Goal: Task Accomplishment & Management: Use online tool/utility

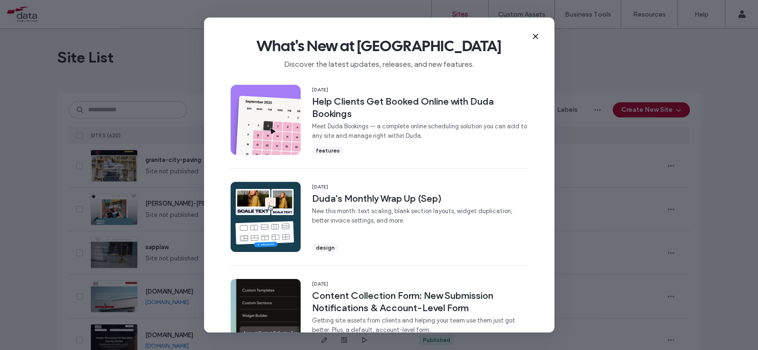
click at [532, 36] on icon at bounding box center [536, 37] width 8 height 8
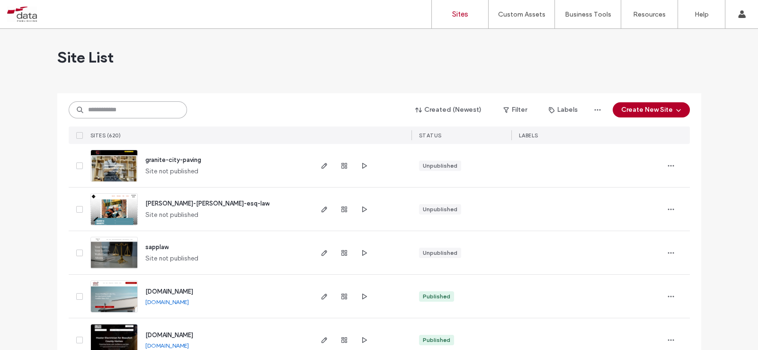
click at [116, 105] on input at bounding box center [128, 109] width 118 height 17
type input "*"
click at [173, 109] on use at bounding box center [175, 110] width 4 height 4
click at [649, 111] on button "Create New Site" at bounding box center [650, 109] width 77 height 15
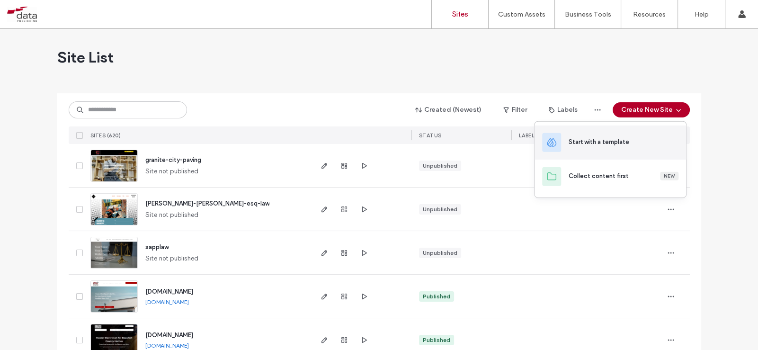
click at [629, 139] on div "Start with a template" at bounding box center [623, 141] width 110 height 9
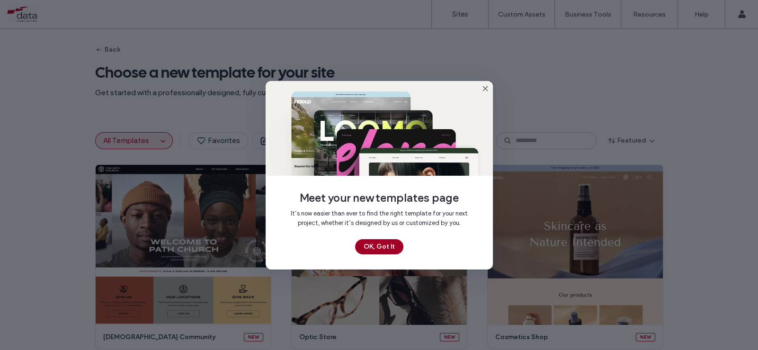
click at [388, 244] on button "OK, Got It" at bounding box center [379, 246] width 48 height 15
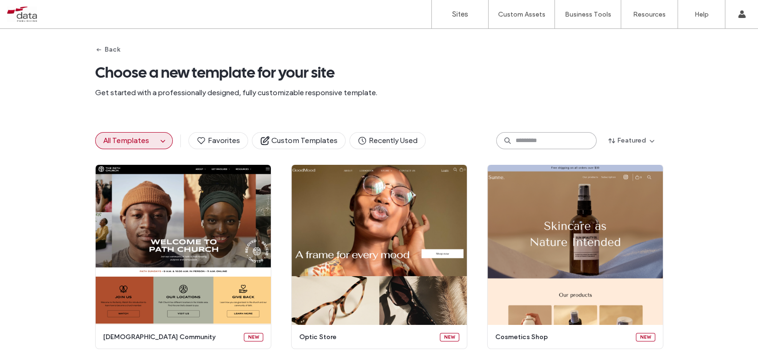
click at [519, 142] on input at bounding box center [546, 140] width 100 height 17
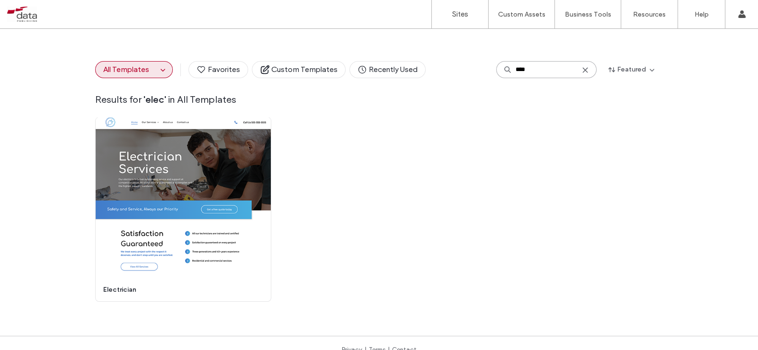
scroll to position [84, 0]
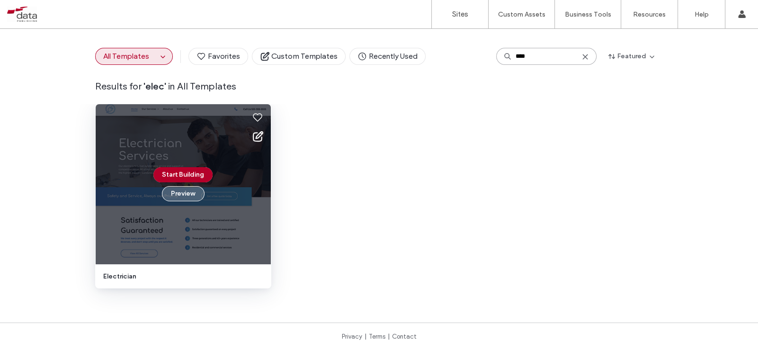
type input "****"
click at [175, 196] on button "Preview" at bounding box center [183, 193] width 43 height 15
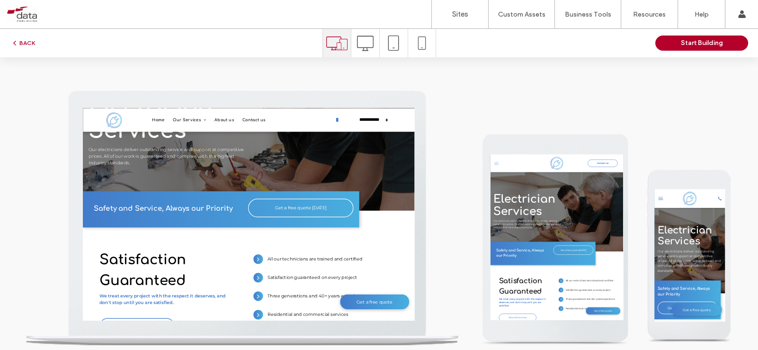
scroll to position [0, 0]
click at [367, 42] on icon at bounding box center [365, 43] width 17 height 17
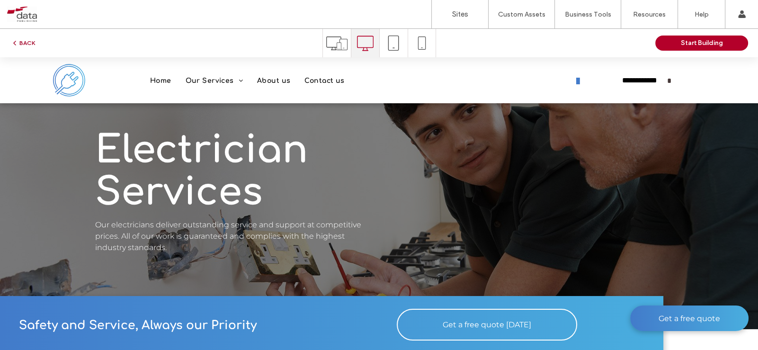
click at [29, 40] on button "BACK" at bounding box center [23, 42] width 24 height 11
